Goal: Obtain resource: Download file/media

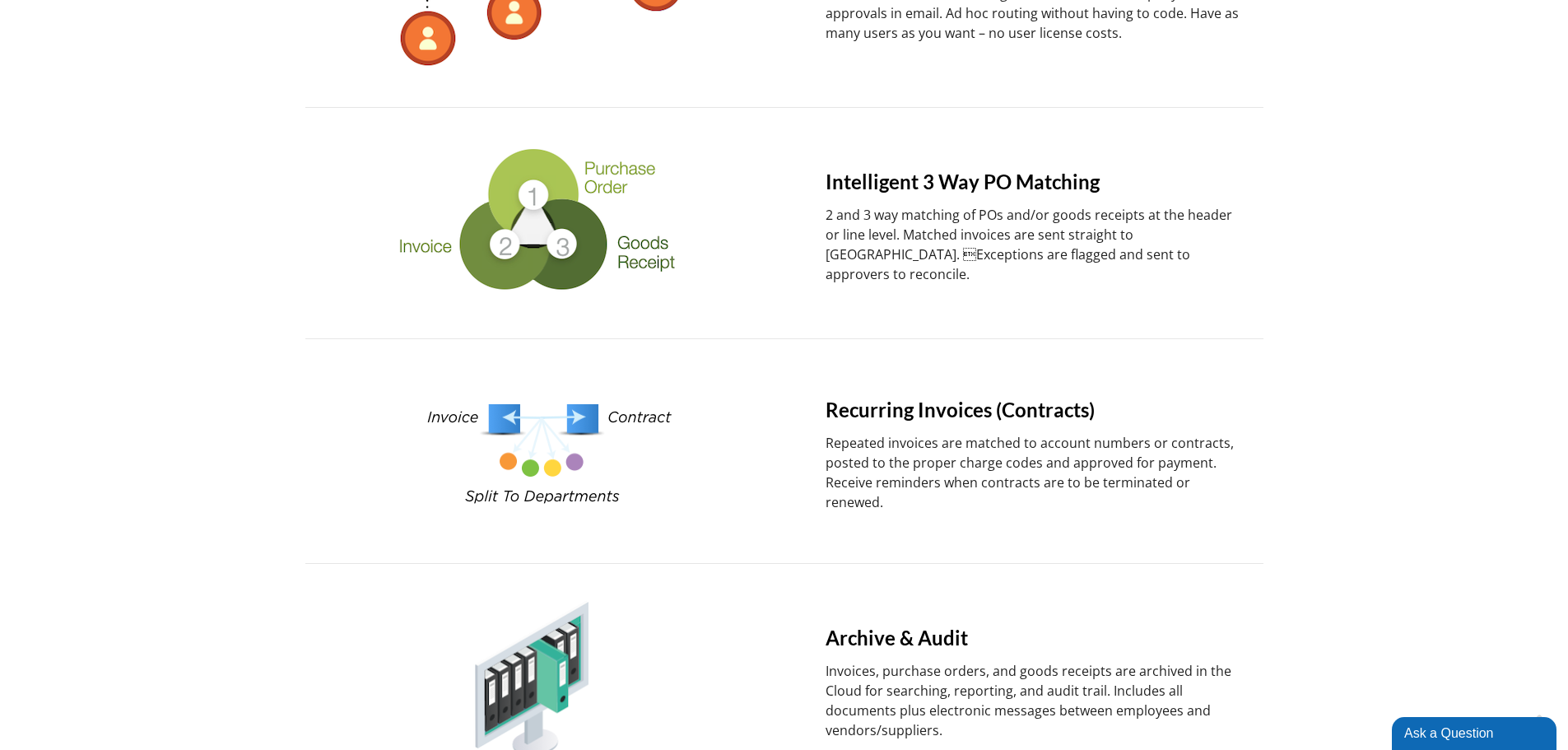
scroll to position [1317, 0]
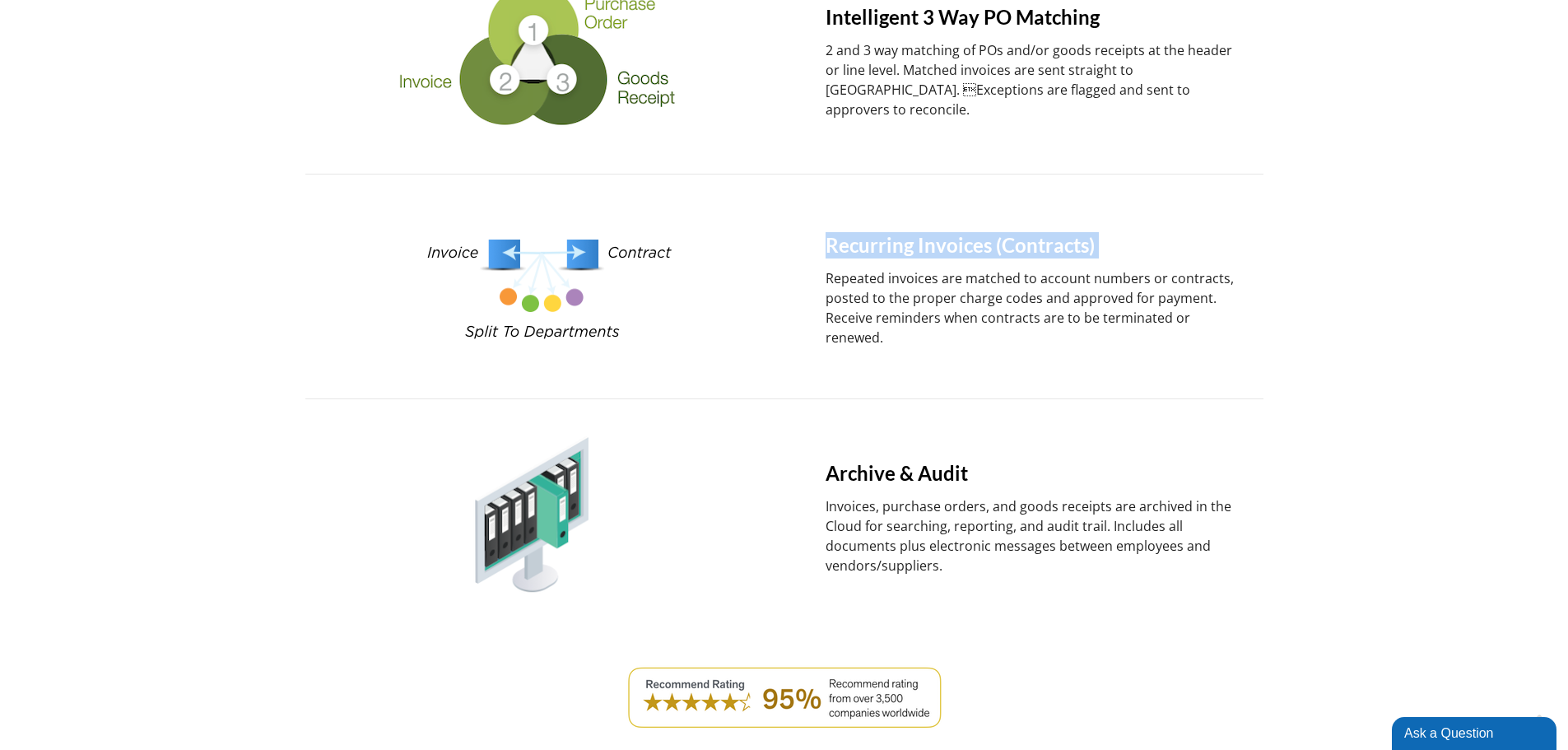
drag, startPoint x: 823, startPoint y: 255, endPoint x: 874, endPoint y: 314, distance: 78.0
click at [825, 288] on div "Recurring Invoices (Contracts) Repeated invoices are matched to account numbers…" at bounding box center [1011, 287] width 469 height 148
click at [874, 314] on p "Repeated invoices are matched to account numbers or contracts, posted to the pr…" at bounding box center [1036, 308] width 420 height 79
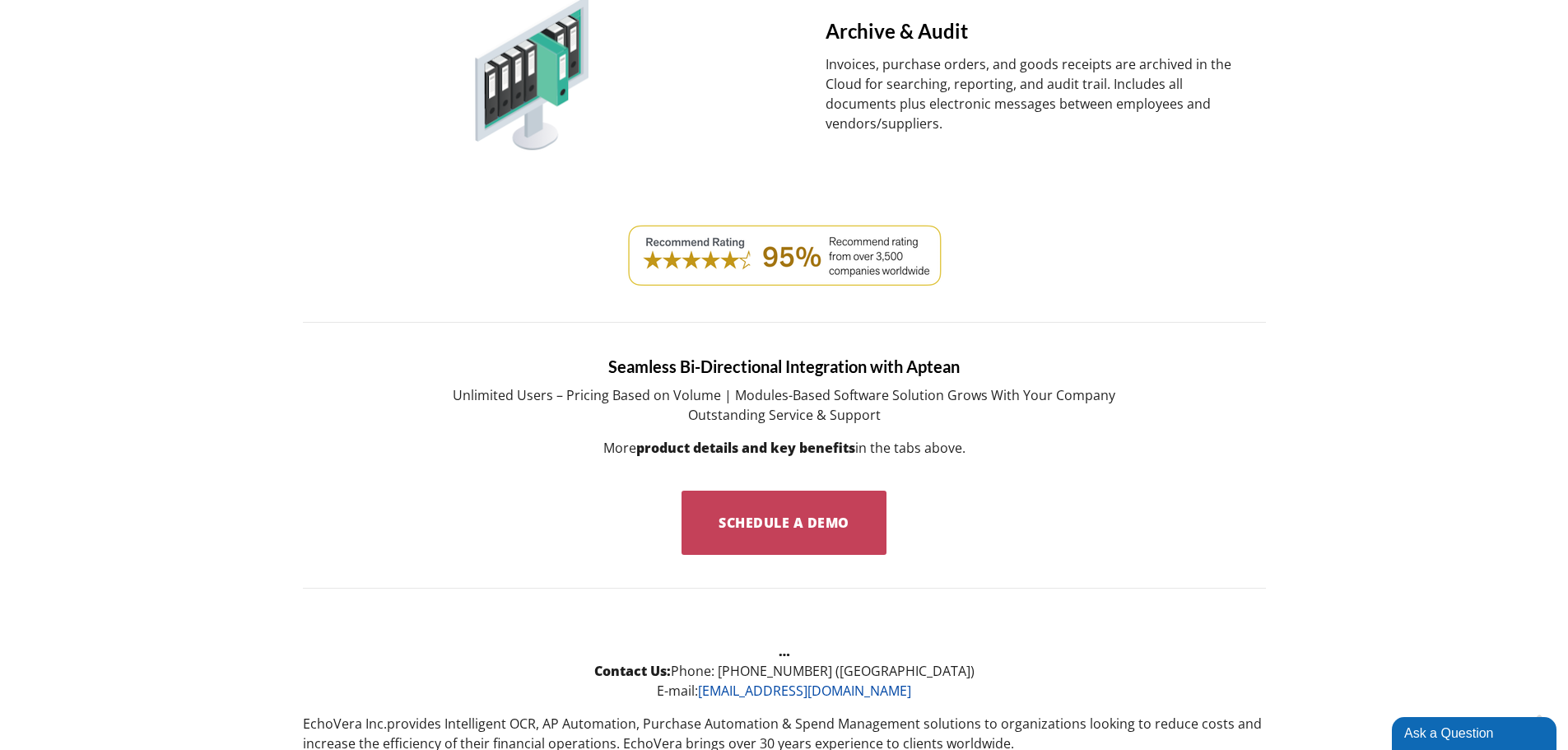
scroll to position [1893, 0]
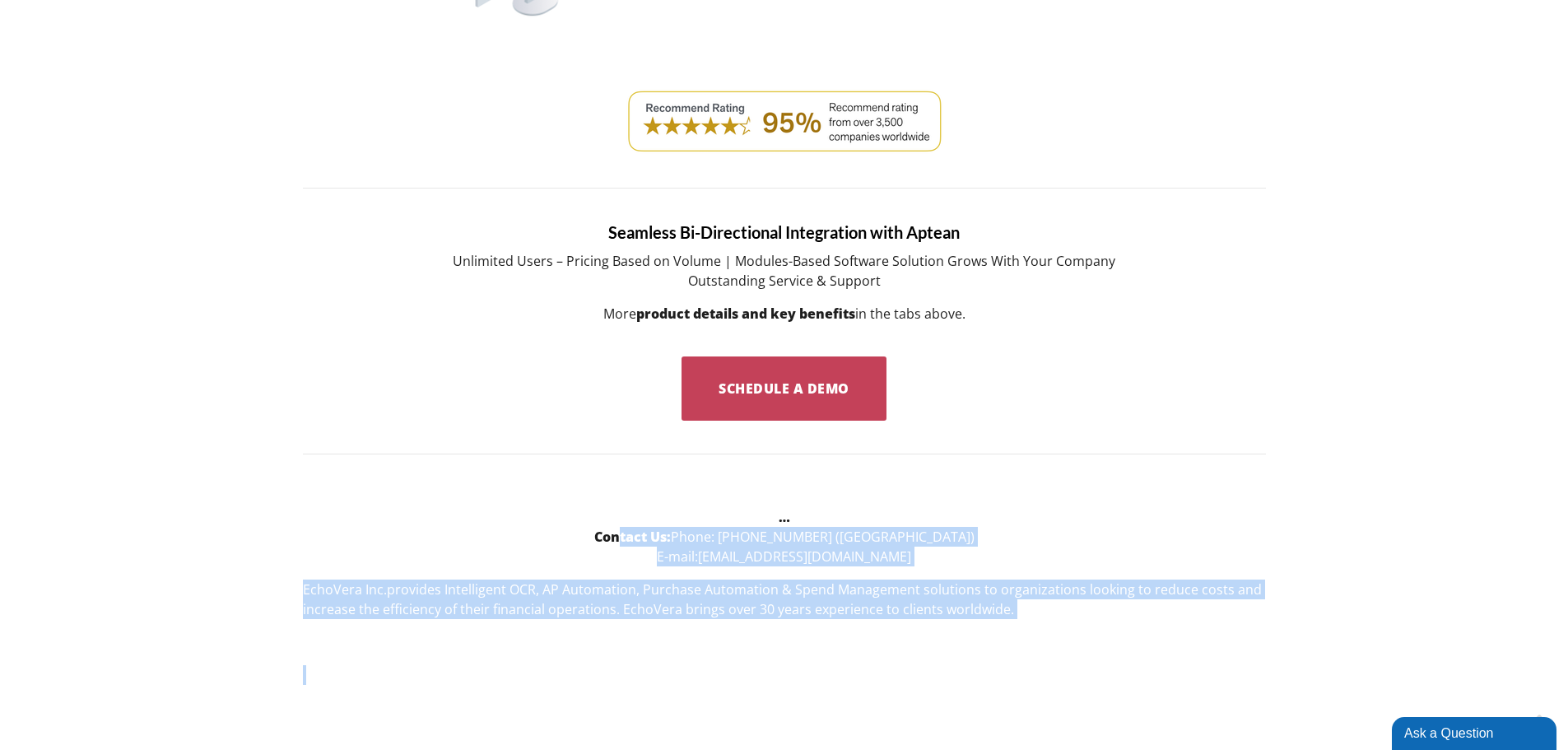
drag, startPoint x: 658, startPoint y: 529, endPoint x: 1004, endPoint y: 646, distance: 365.2
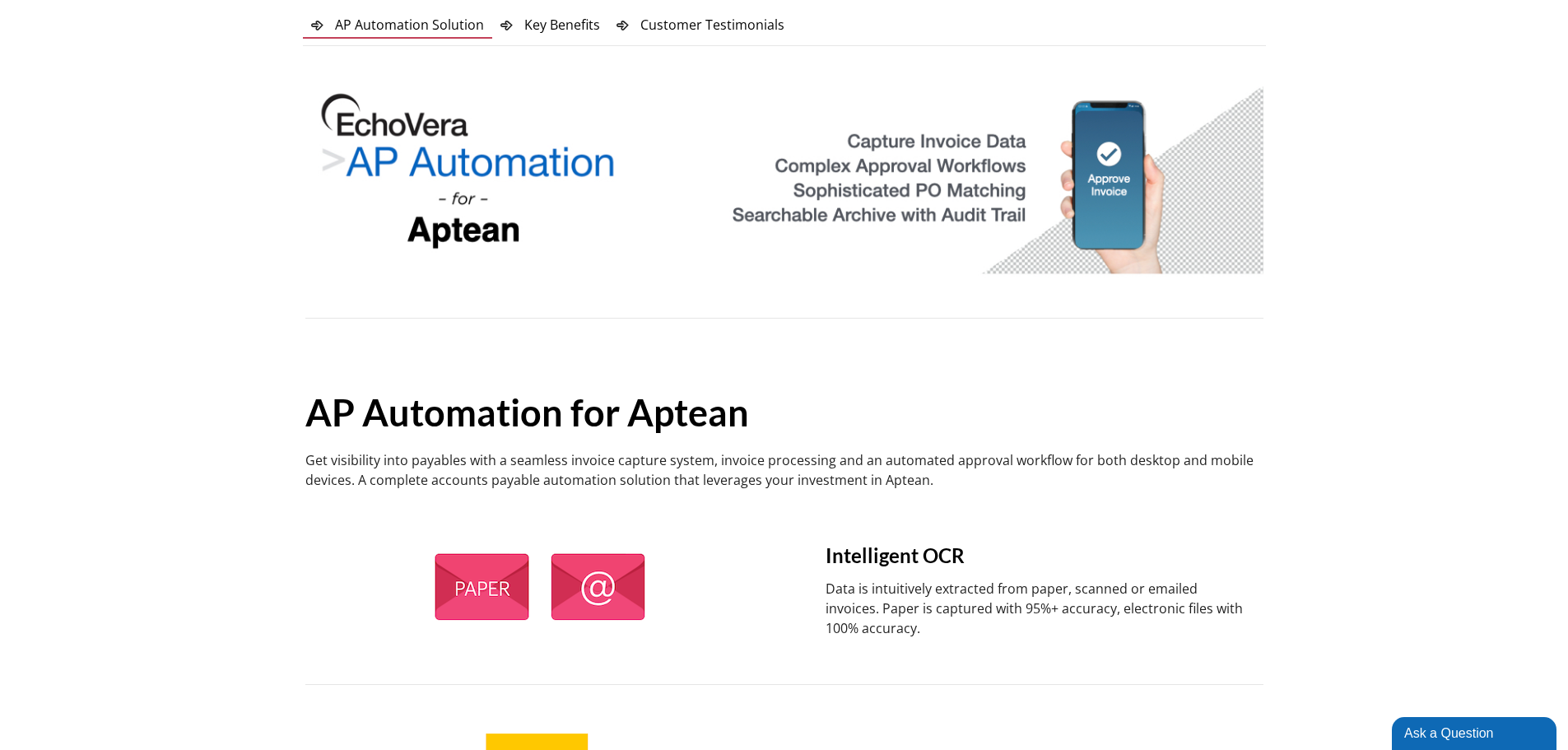
scroll to position [0, 0]
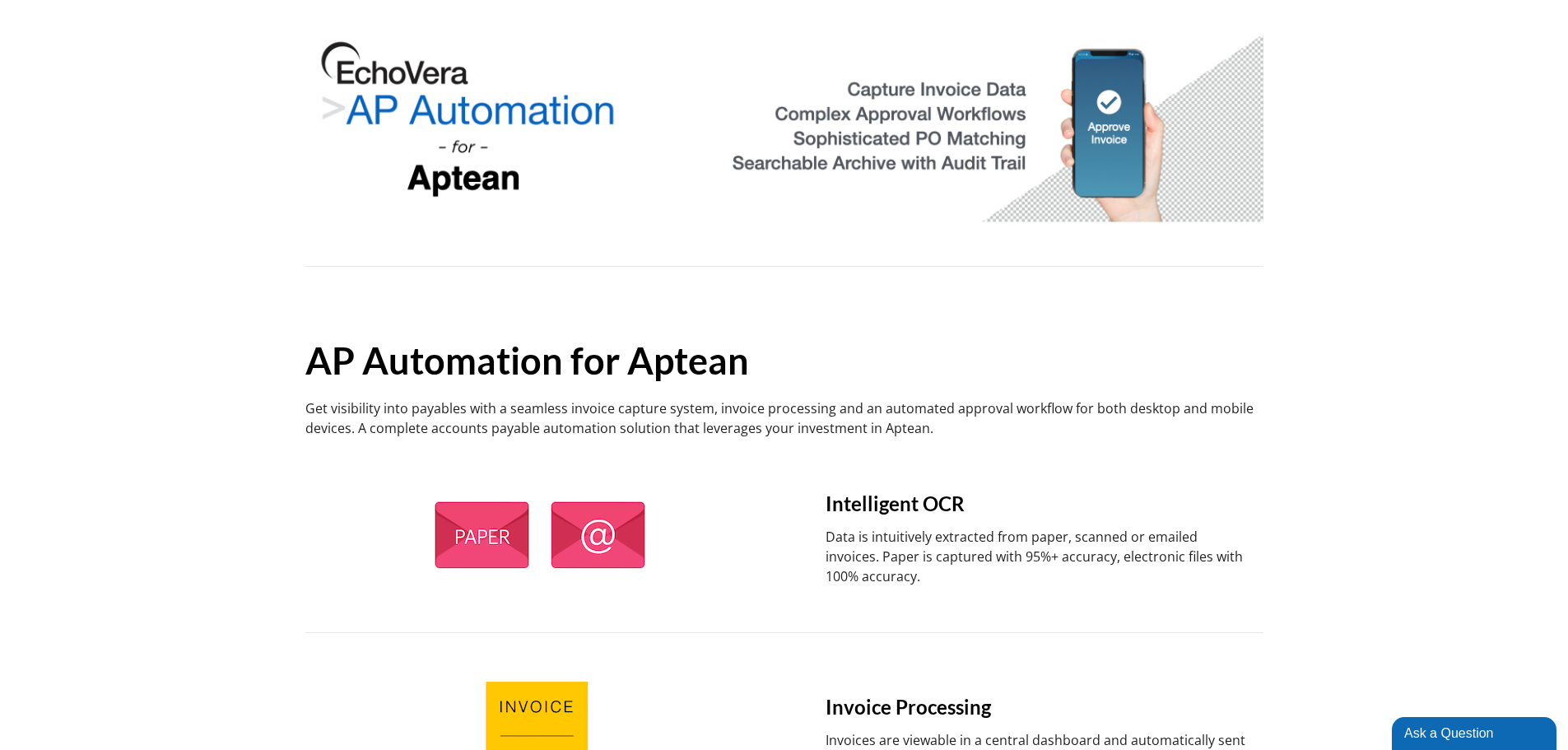
drag, startPoint x: 299, startPoint y: 366, endPoint x: 902, endPoint y: 363, distance: 603.0
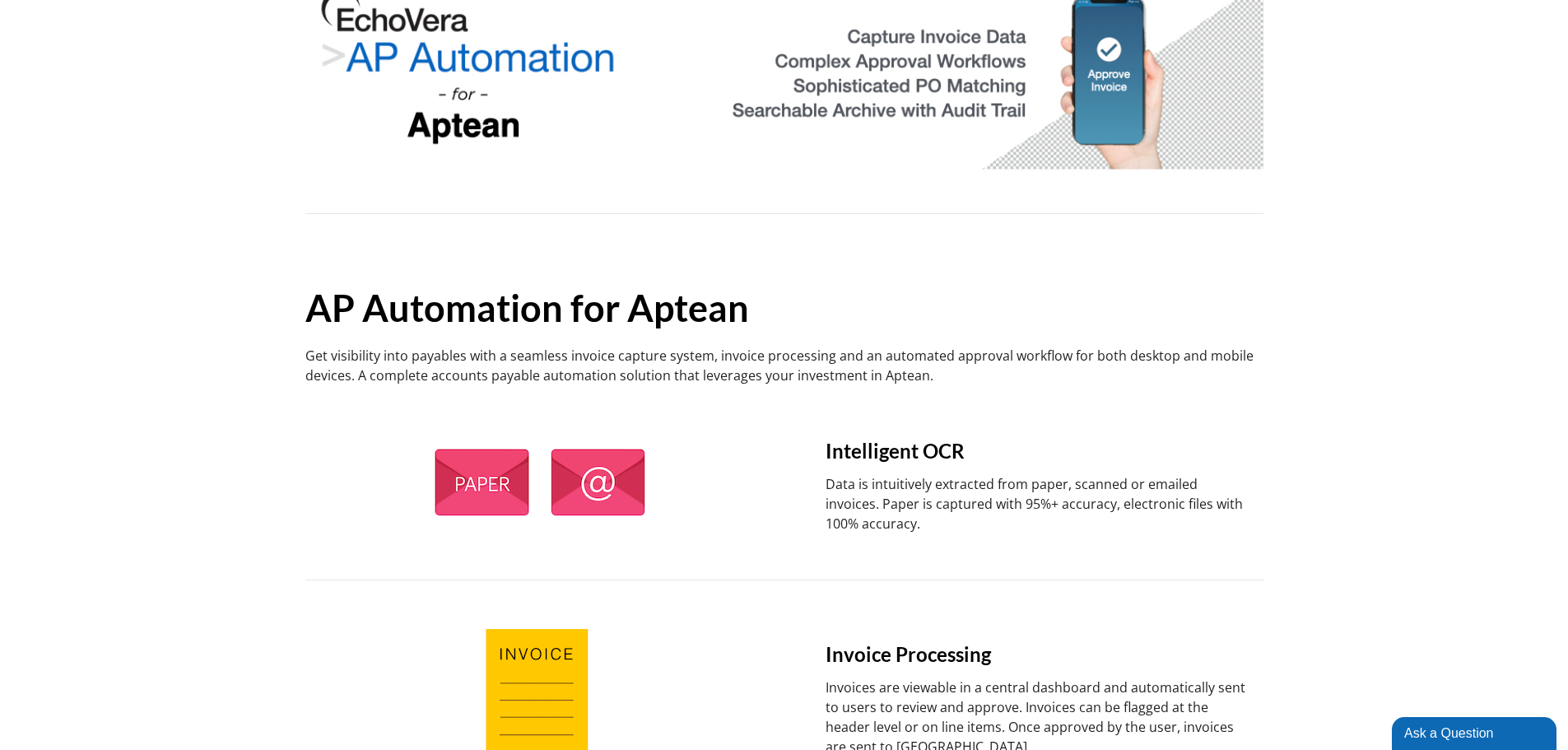
scroll to position [247, 0]
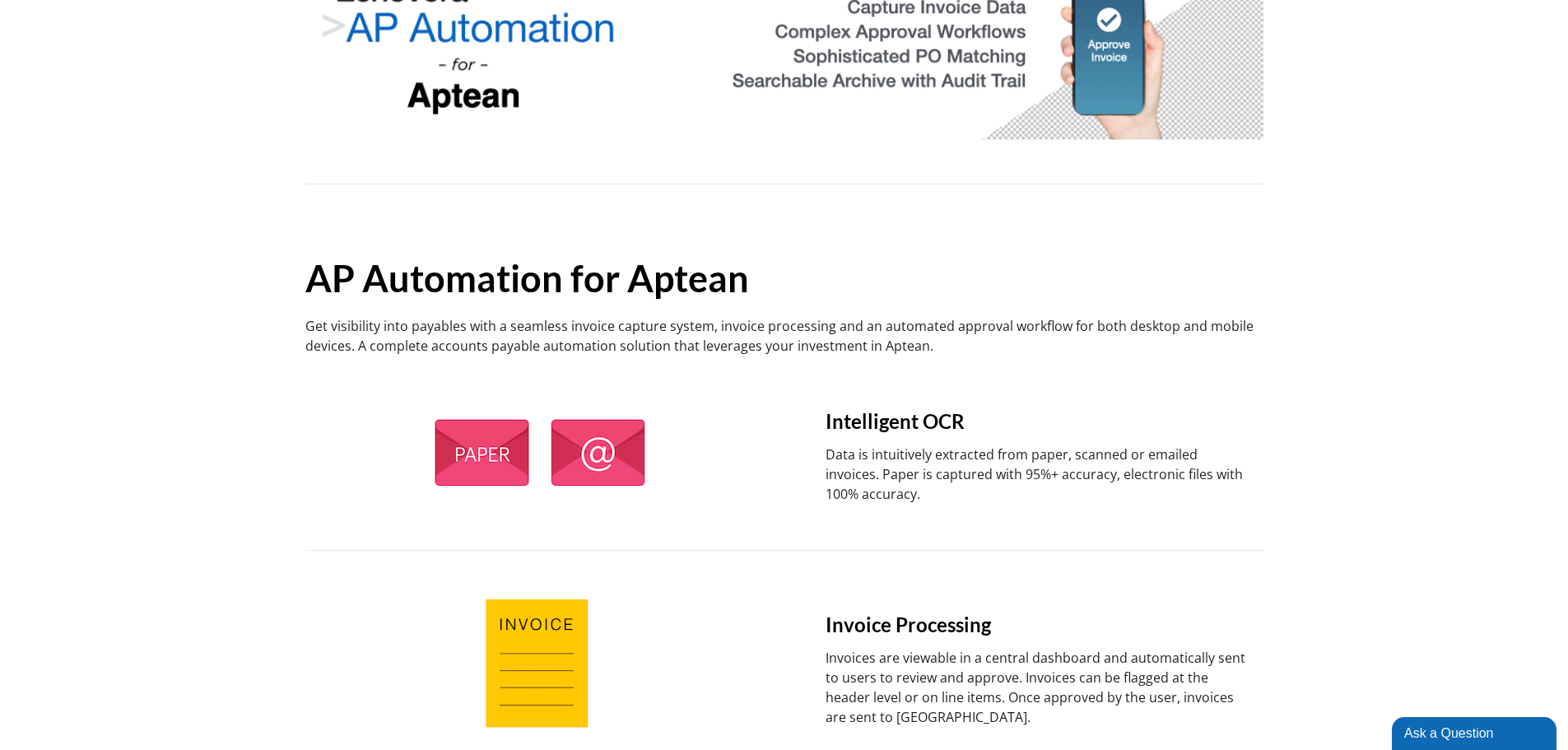
click at [965, 345] on p "Get visibility into payables with a seamless invoice capture system, invoice pr…" at bounding box center [784, 336] width 958 height 39
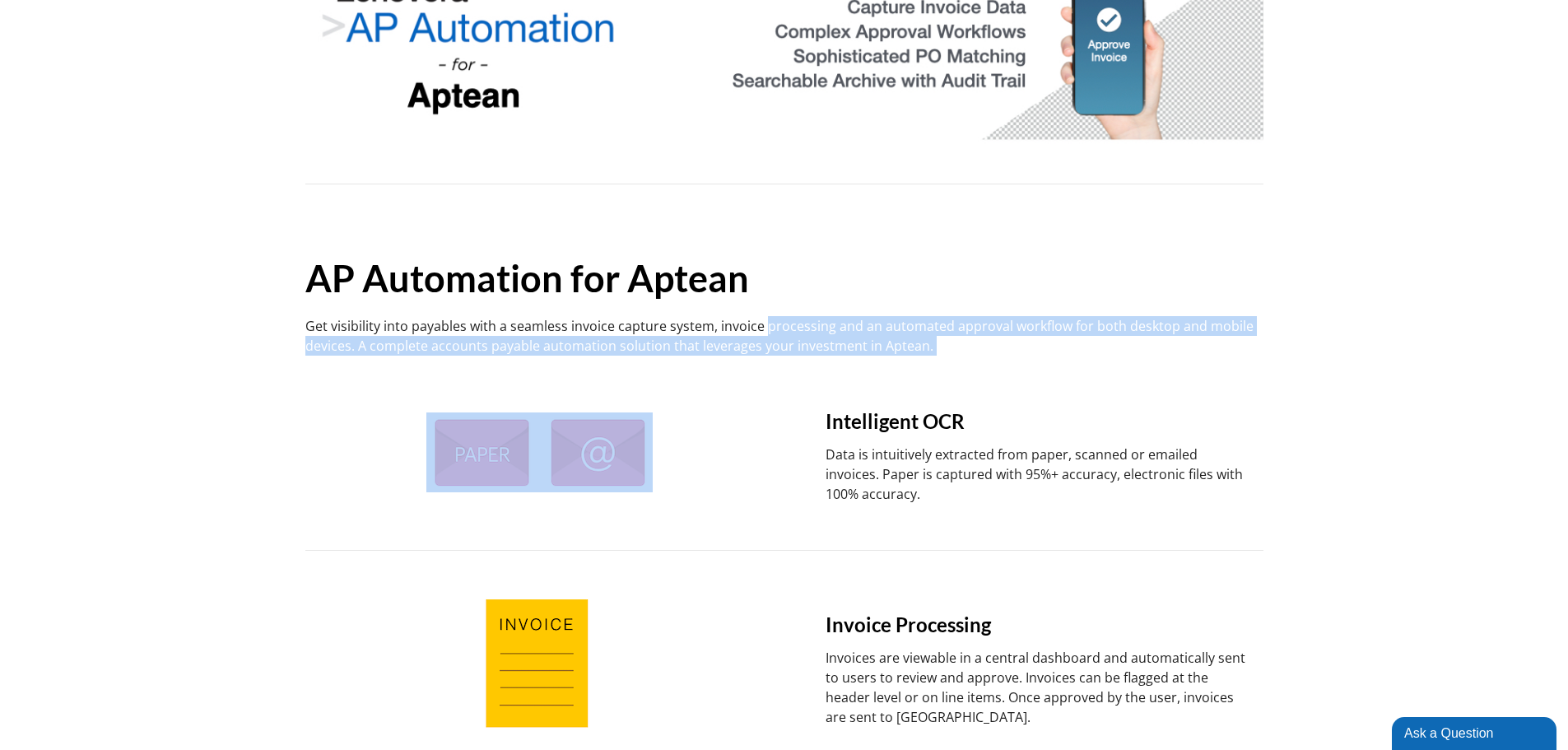
drag, startPoint x: 965, startPoint y: 345, endPoint x: 811, endPoint y: 323, distance: 155.6
click at [811, 323] on p "Get visibility into payables with a seamless invoice capture system, invoice pr…" at bounding box center [784, 336] width 958 height 39
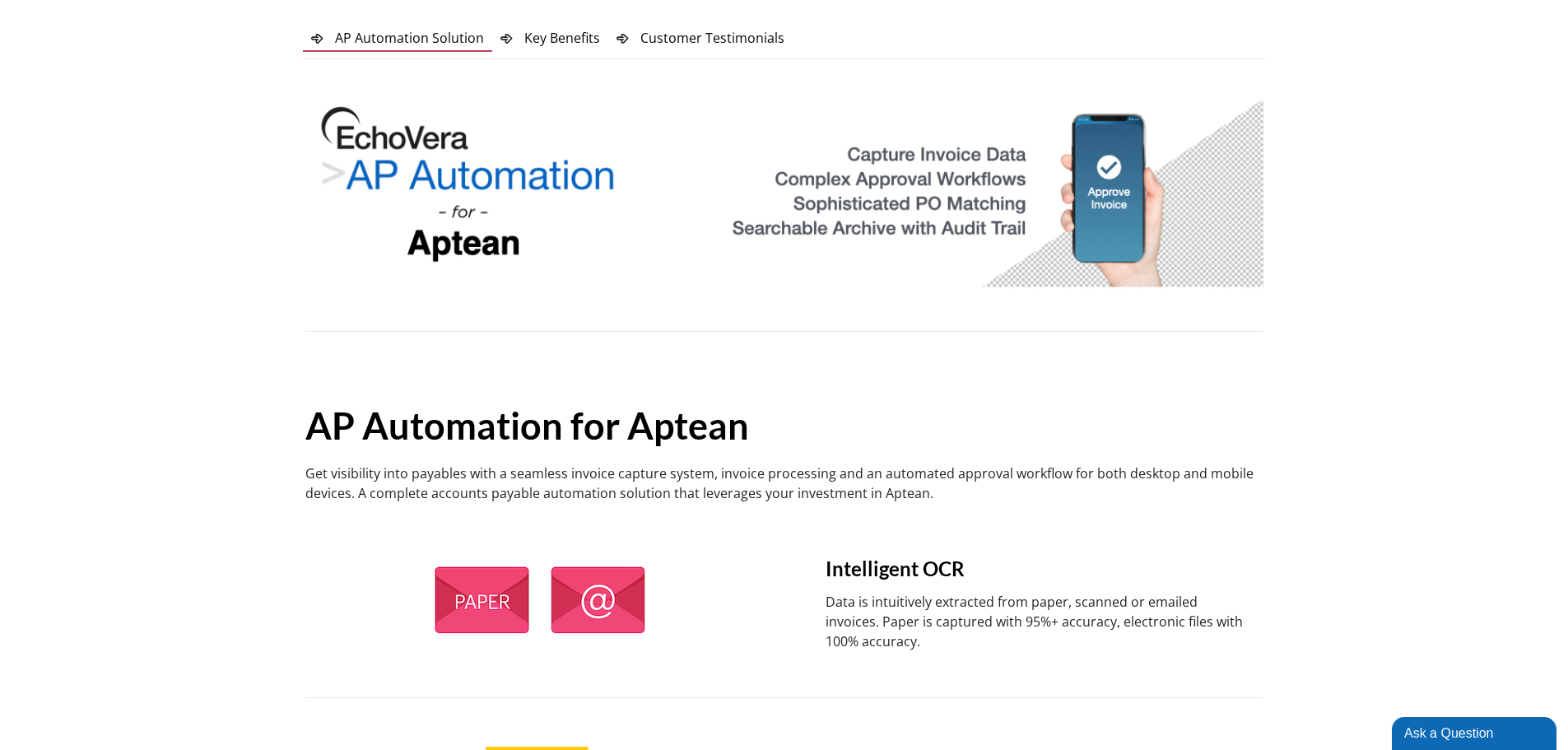
scroll to position [0, 0]
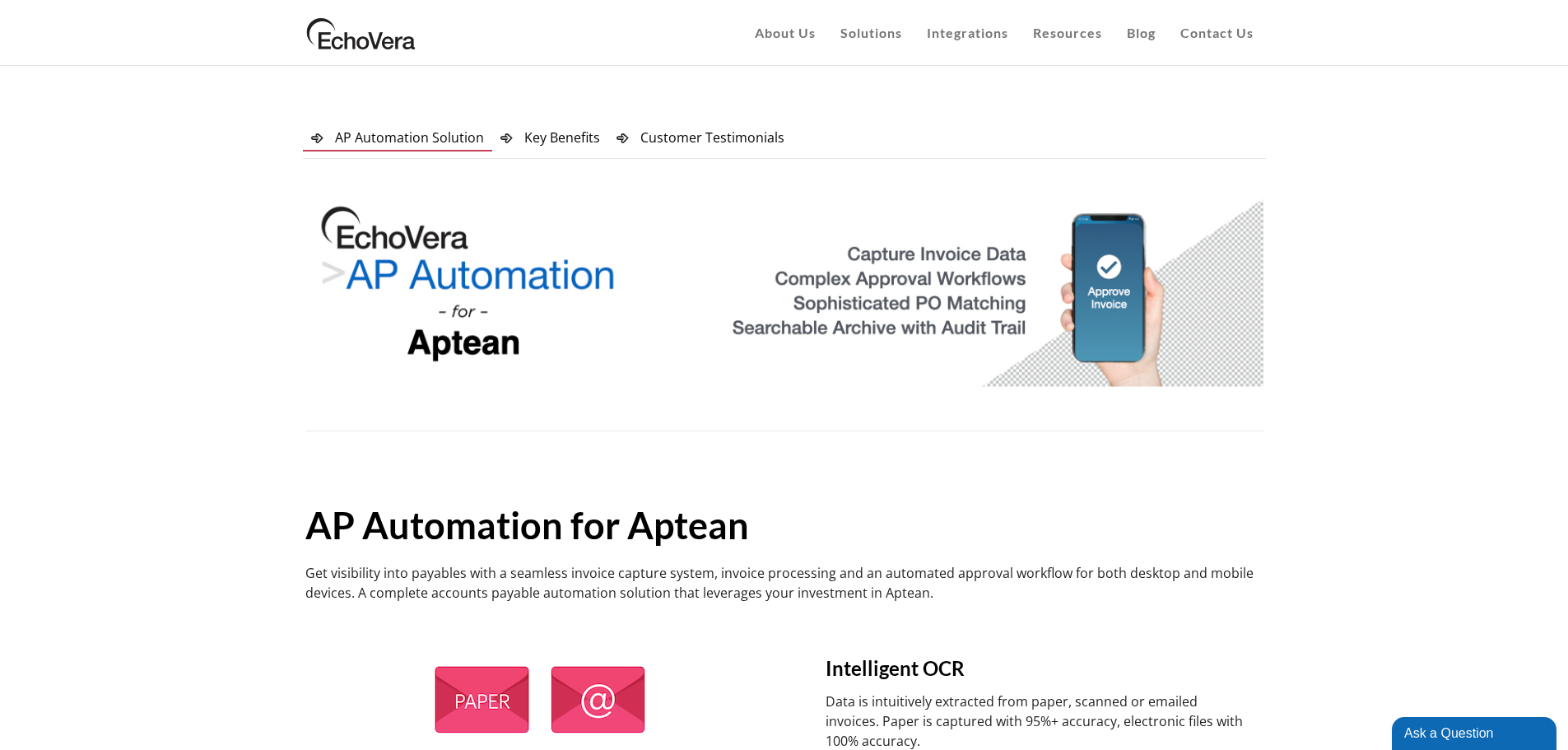
click at [1058, 502] on h1 "……………. AP Automation for Aptean" at bounding box center [784, 506] width 958 height 76
click at [548, 136] on span "Key Benefits" at bounding box center [562, 137] width 76 height 18
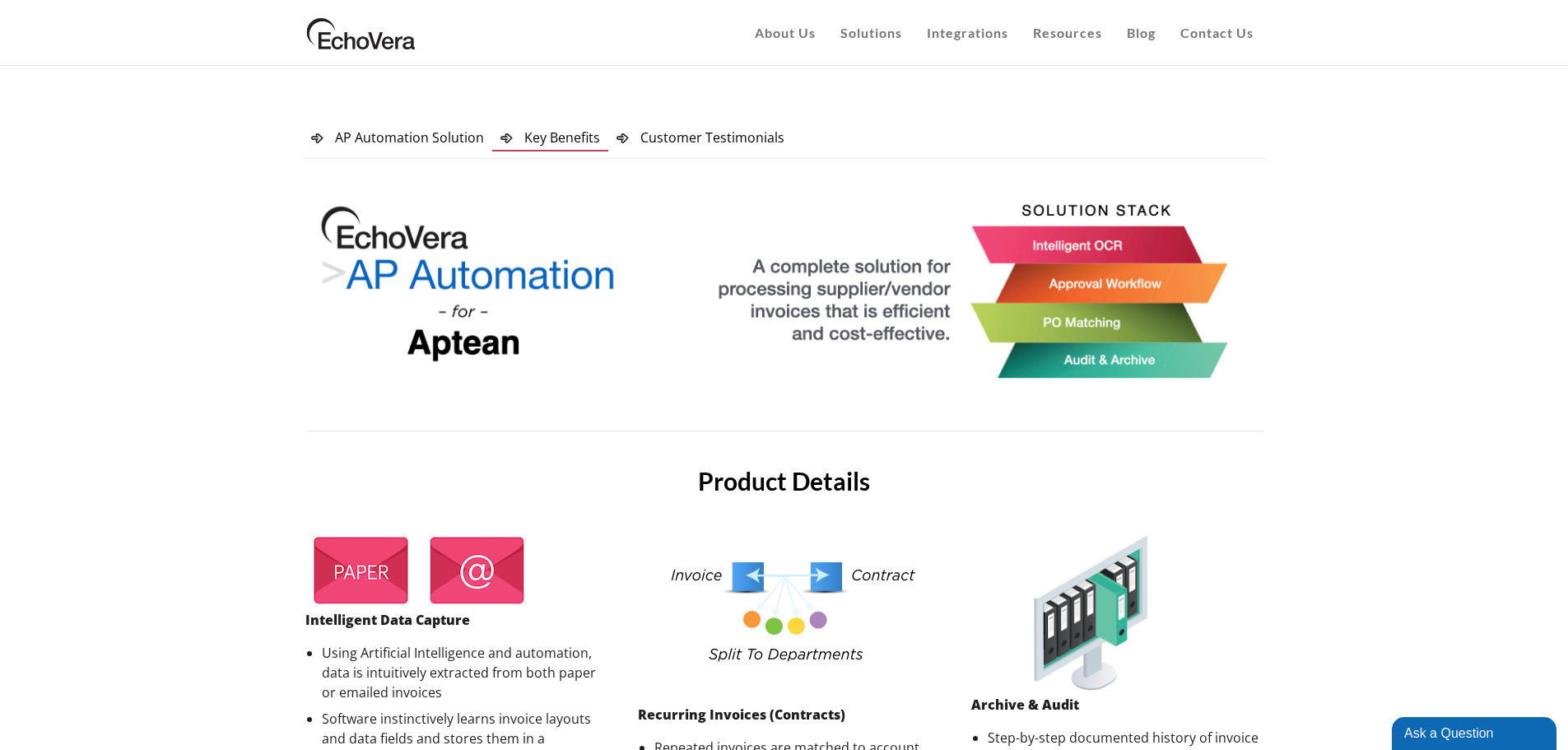
click at [694, 130] on span "Customer Testimonials" at bounding box center [712, 137] width 144 height 18
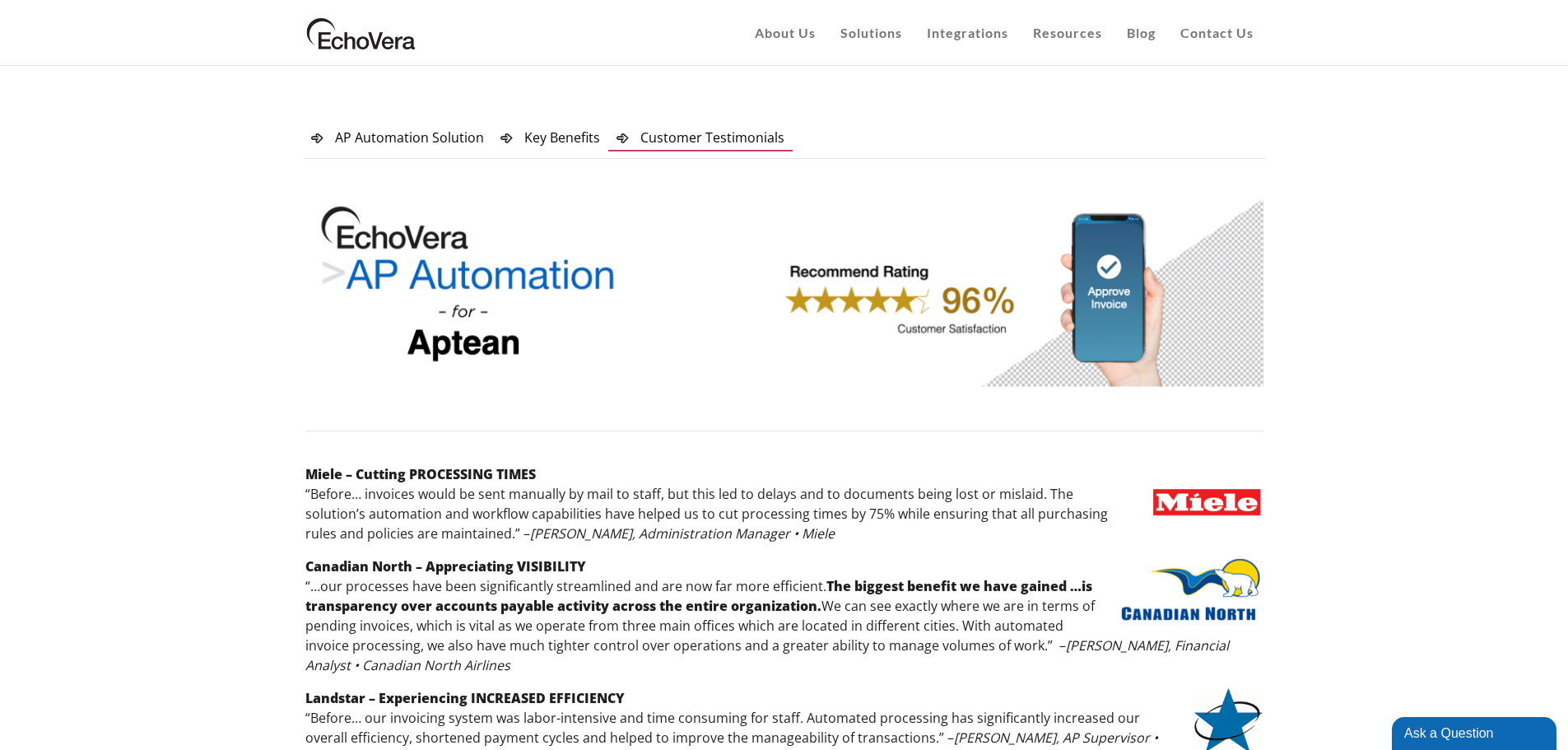
click at [399, 137] on span "AP Automation Solution" at bounding box center [409, 137] width 149 height 18
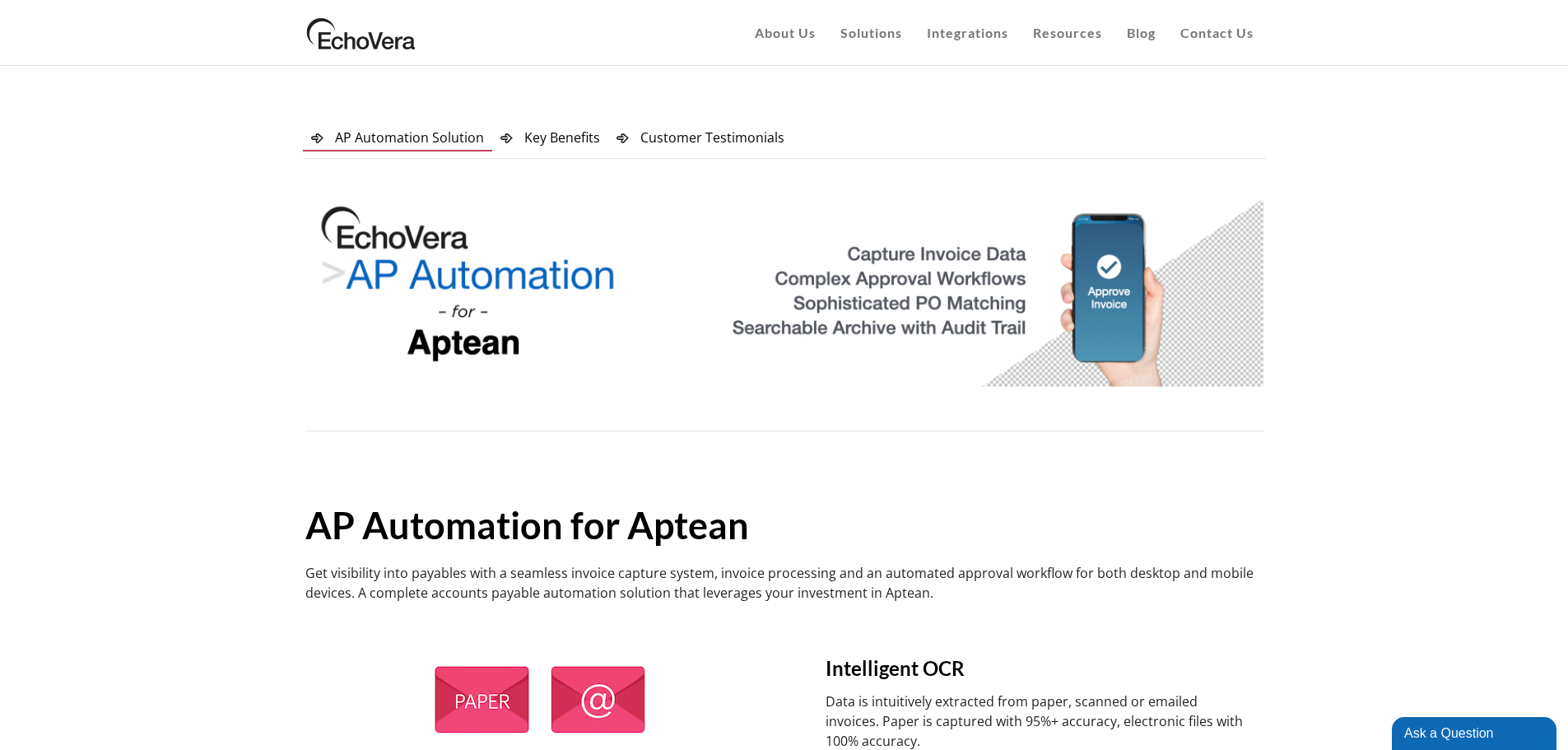
click at [573, 137] on span "Key Benefits" at bounding box center [562, 137] width 76 height 18
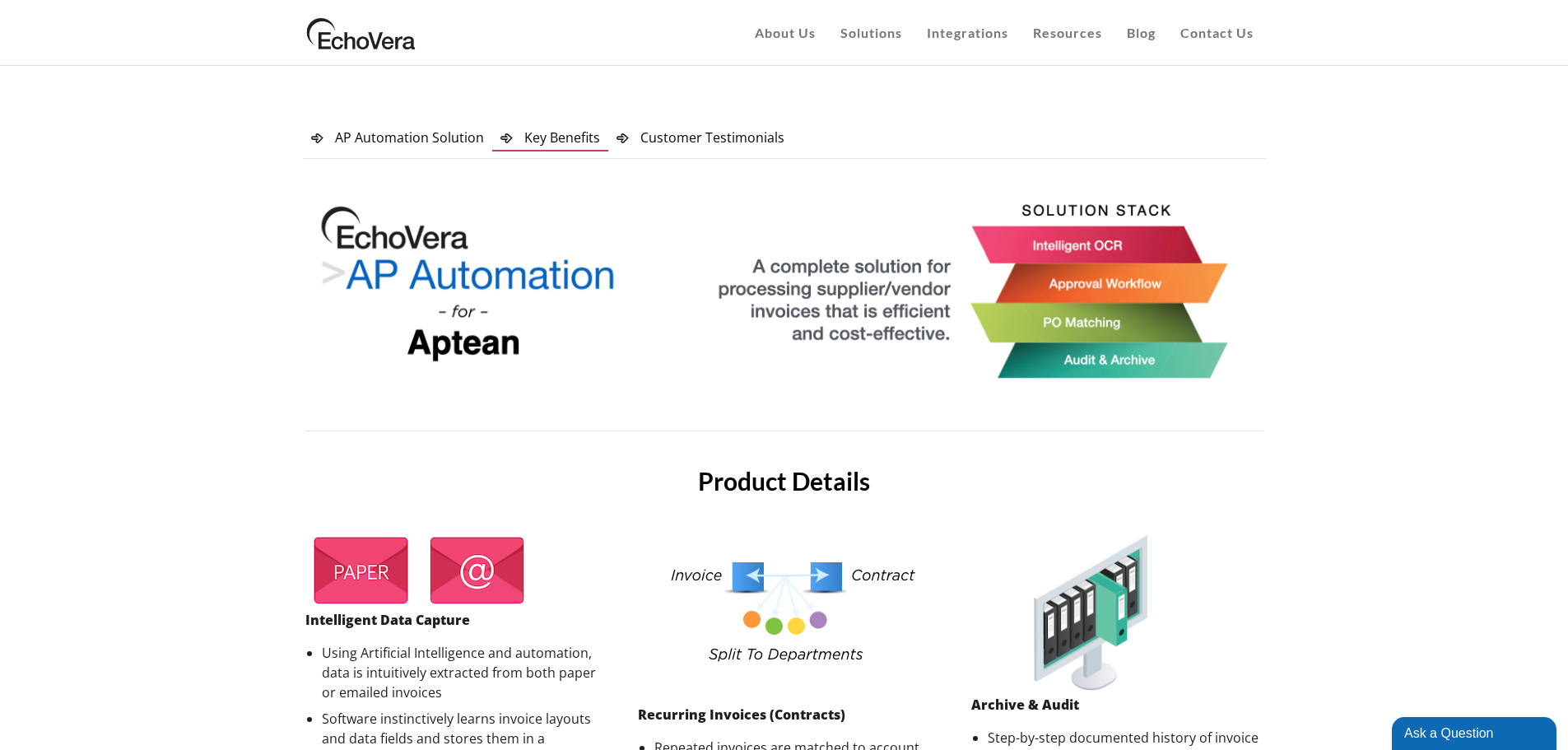
click at [700, 143] on span "Customer Testimonials" at bounding box center [712, 137] width 144 height 18
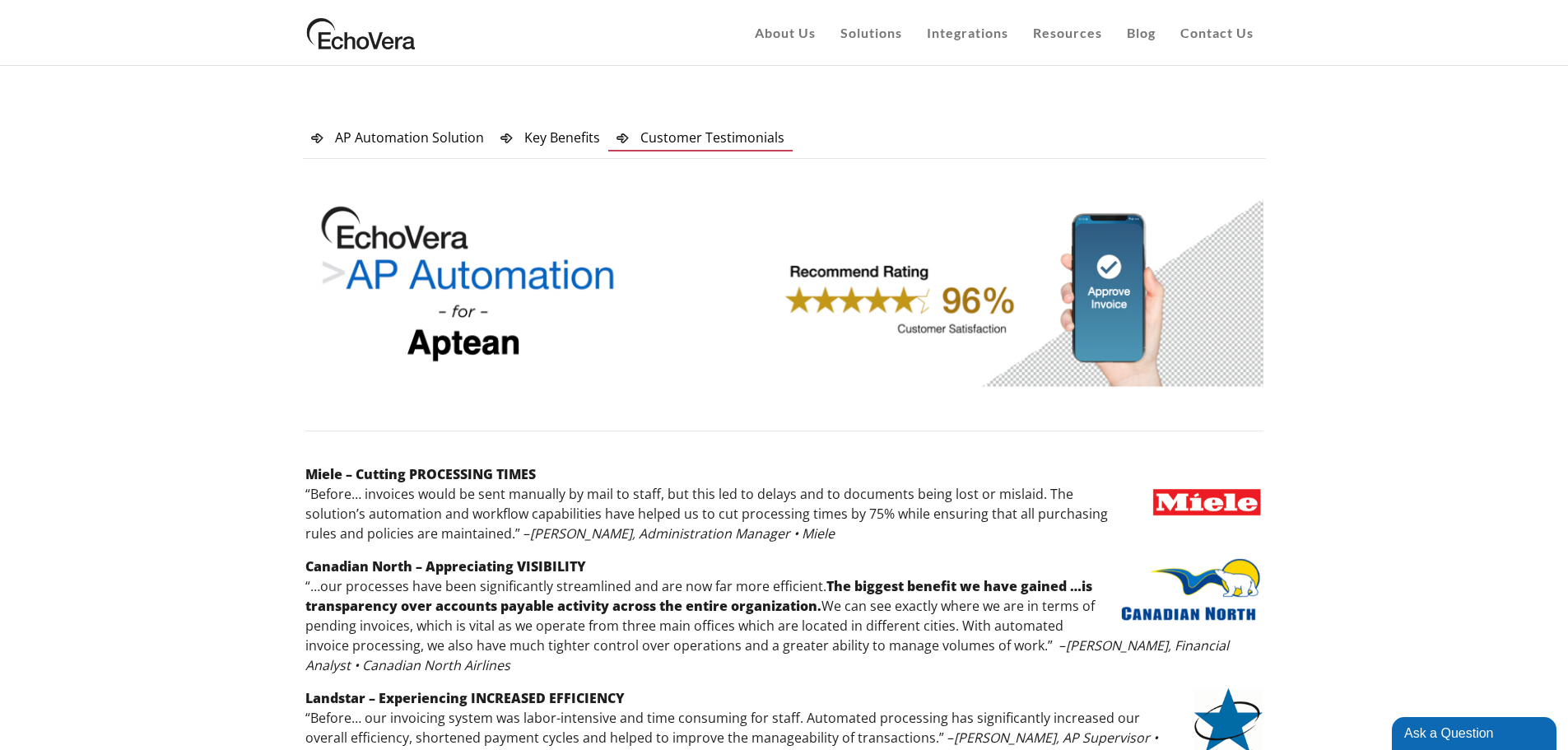
drag, startPoint x: 211, startPoint y: 197, endPoint x: 323, endPoint y: 181, distance: 113.1
click at [211, 197] on div at bounding box center [784, 524] width 1568 height 801
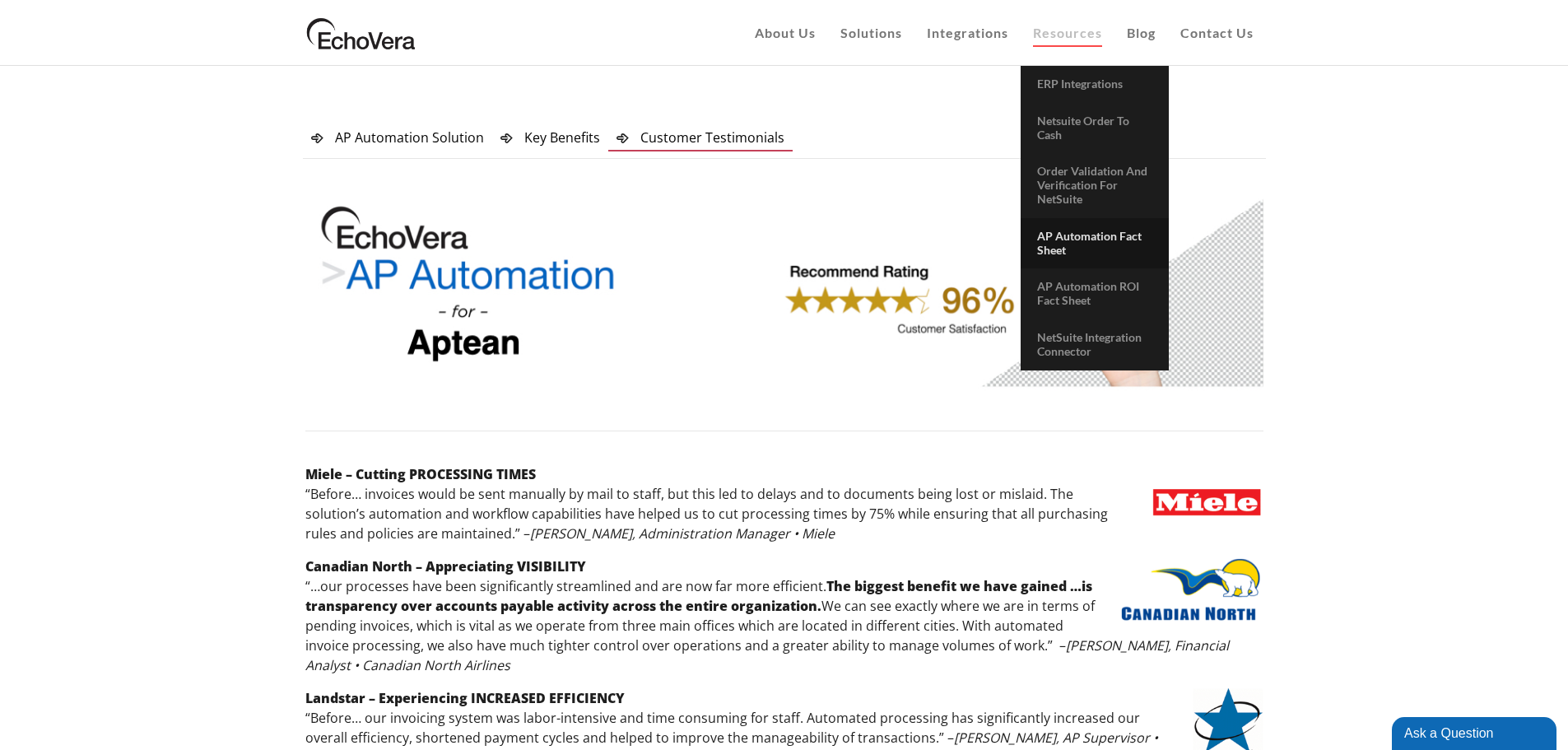
click at [1050, 233] on span "AP Automation Fact Sheet" at bounding box center [1089, 242] width 105 height 28
